Goal: Task Accomplishment & Management: Manage account settings

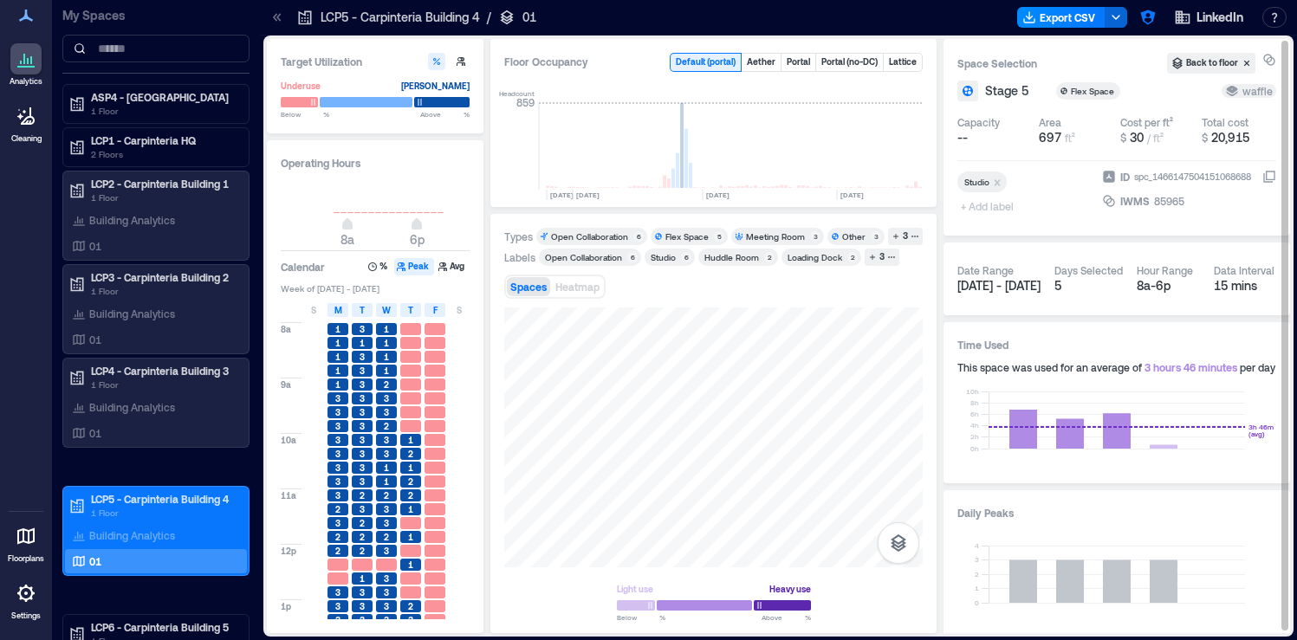
scroll to position [0, 4179]
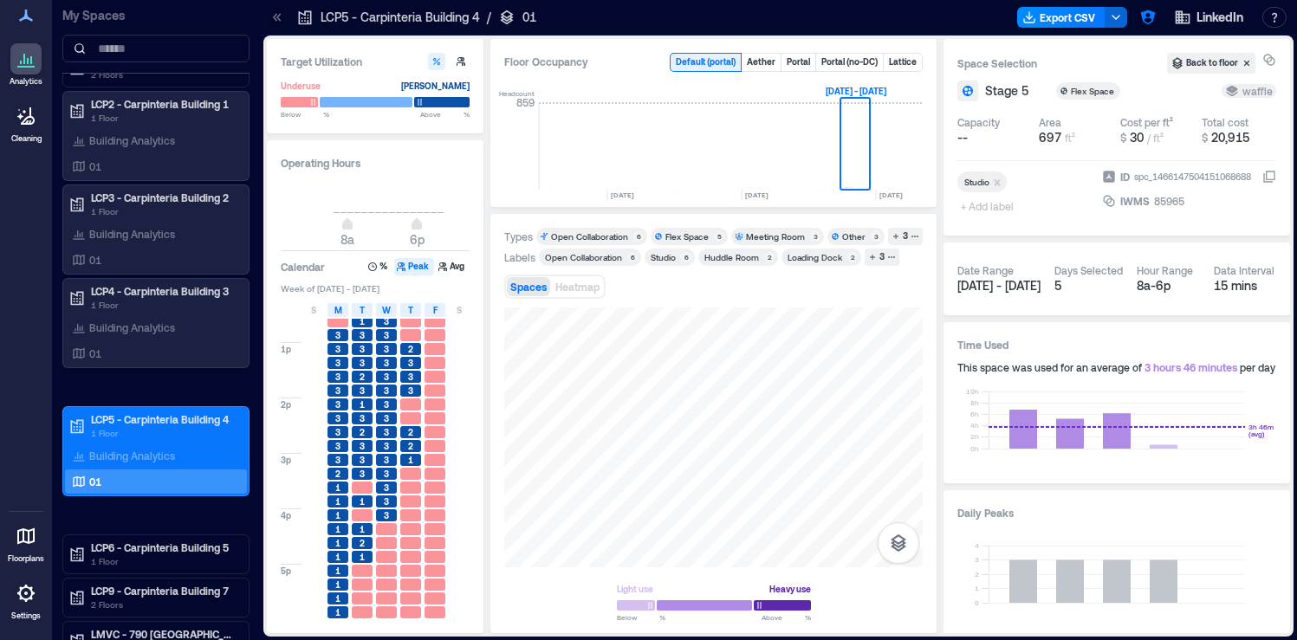
click at [22, 602] on icon at bounding box center [26, 593] width 21 height 21
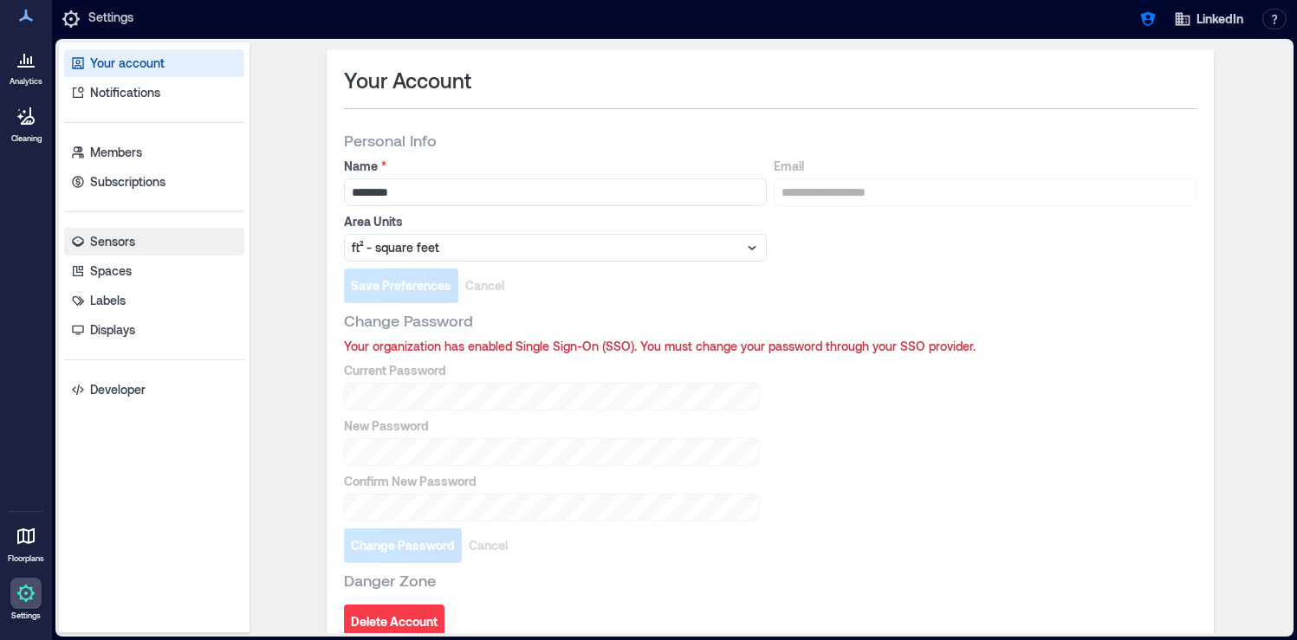
click at [141, 255] on link "Sensors" at bounding box center [154, 242] width 180 height 28
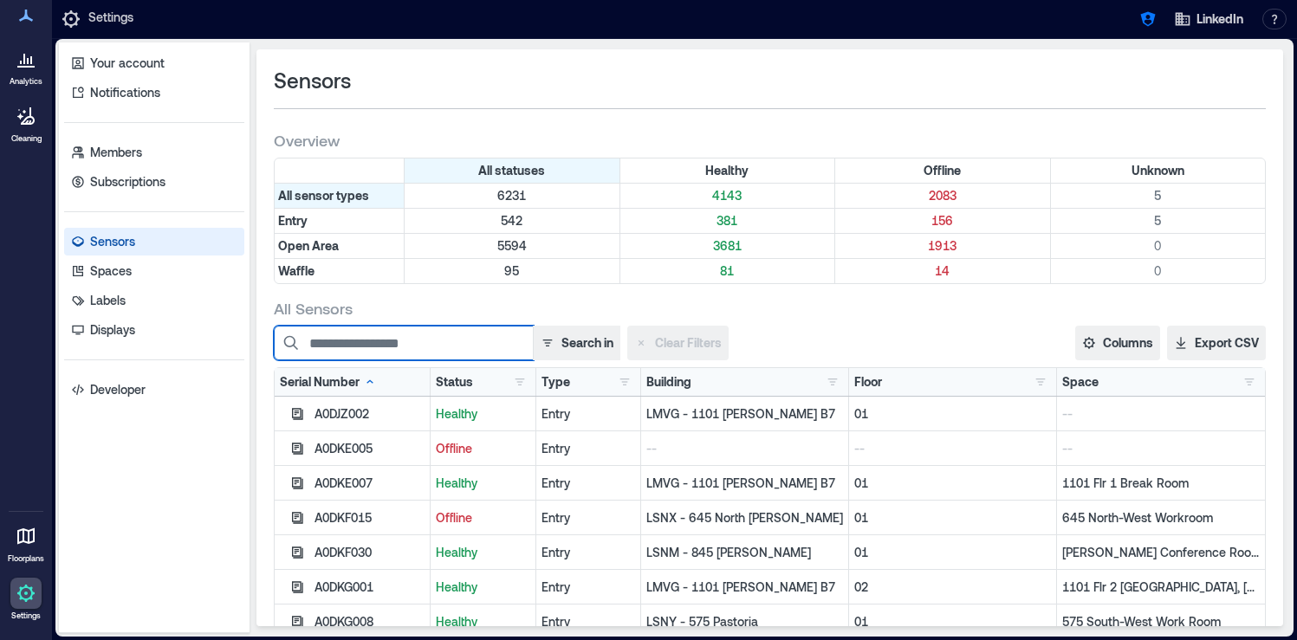
click at [348, 345] on input at bounding box center [404, 343] width 260 height 35
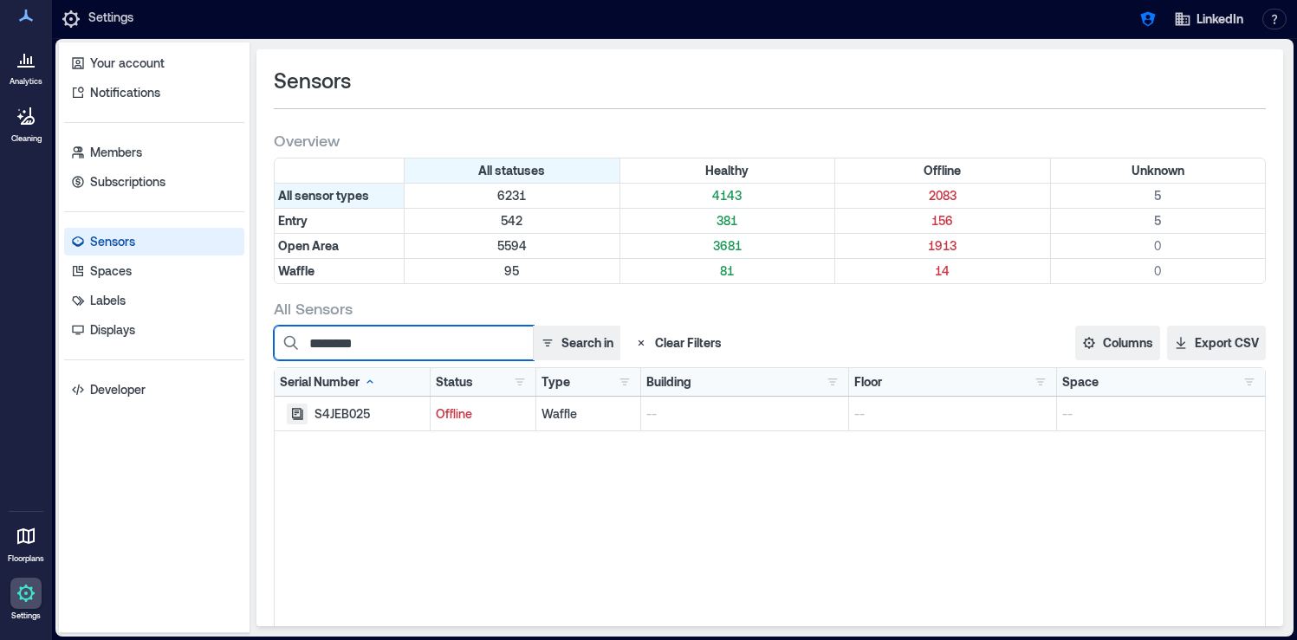
type input "********"
click at [296, 417] on icon "button" at bounding box center [297, 414] width 14 height 14
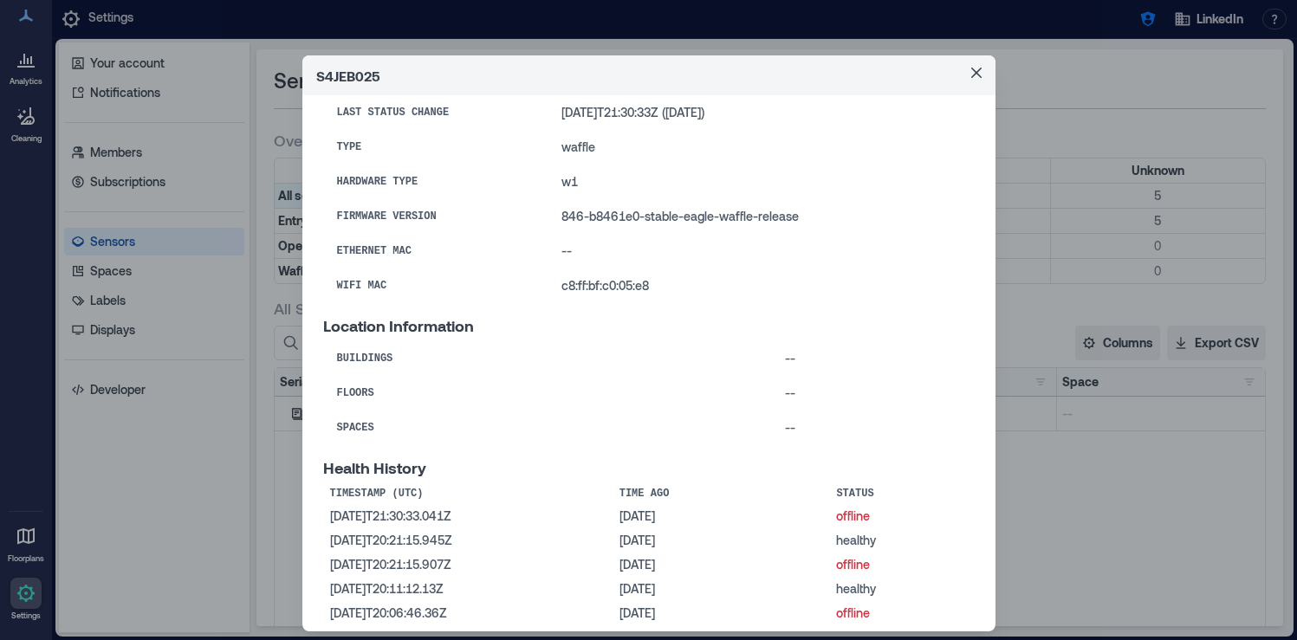
scroll to position [133, 0]
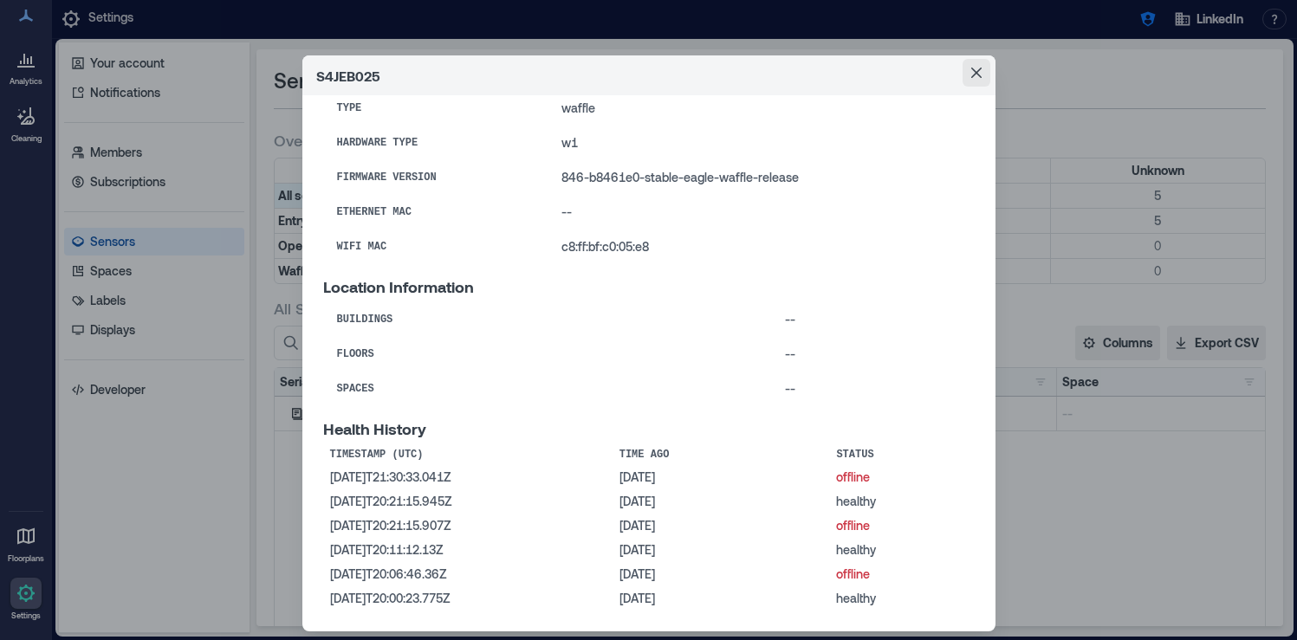
click at [974, 71] on icon "Close" at bounding box center [975, 73] width 10 height 10
